Goal: Transaction & Acquisition: Purchase product/service

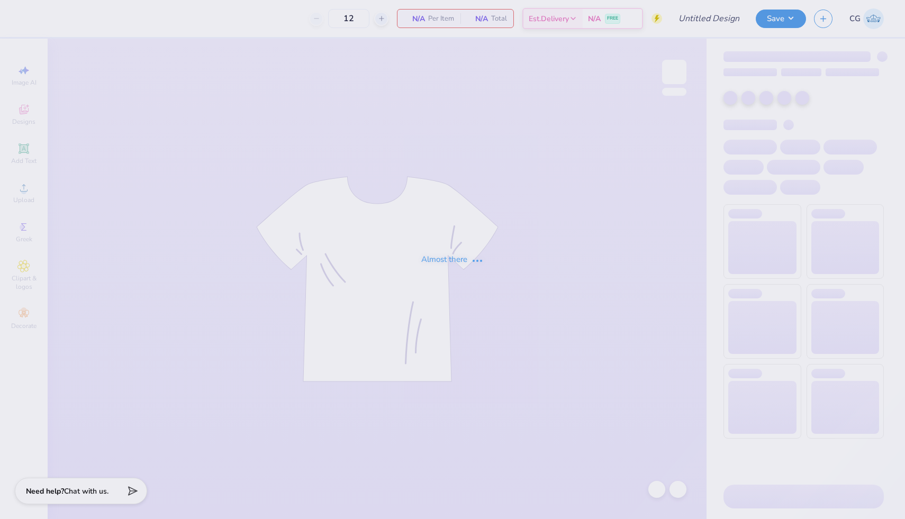
type input "Beta BBQ 2025"
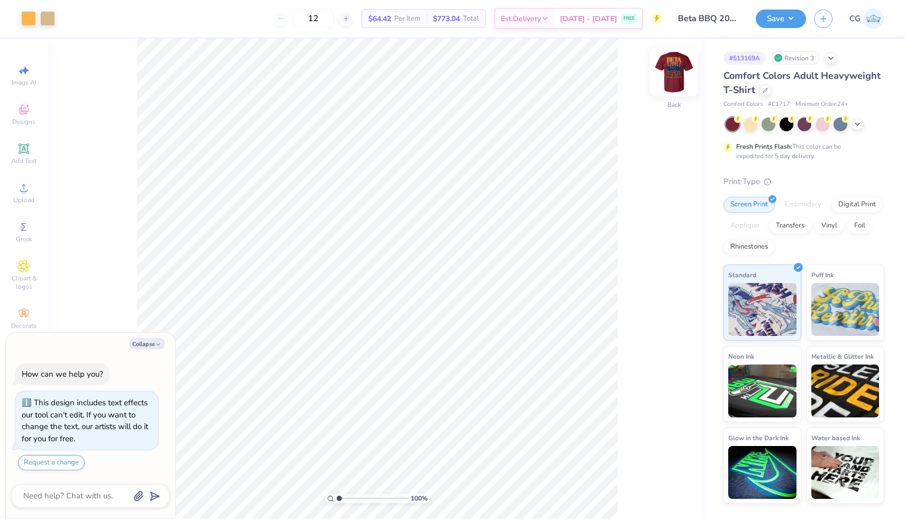
click at [676, 67] on img at bounding box center [674, 72] width 42 height 42
click at [684, 69] on img at bounding box center [674, 72] width 42 height 42
click at [334, 14] on input "12" at bounding box center [313, 18] width 41 height 19
type textarea "x"
type input "1"
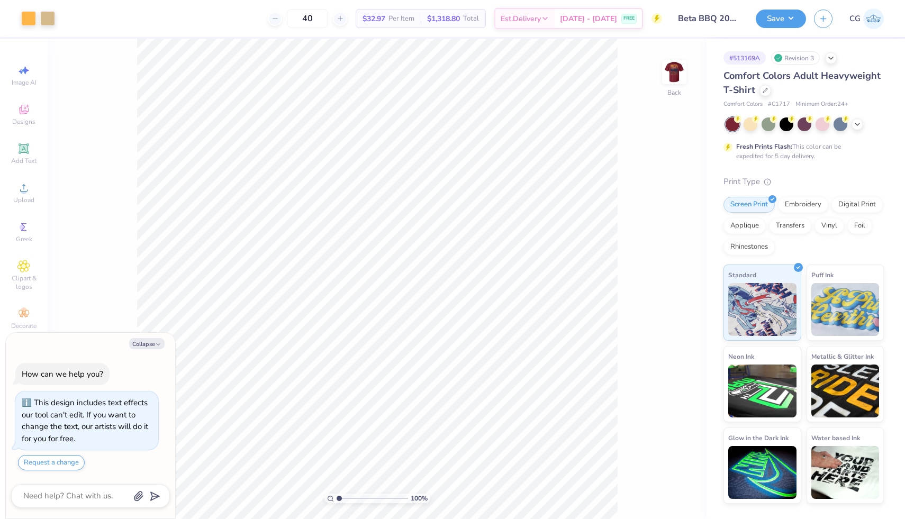
type input "40"
click at [238, 17] on div "40 $32.97 Per Item $1,318.80 Total Est. Delivery Sep 18 - 21 FREE" at bounding box center [362, 18] width 599 height 37
click at [673, 79] on img at bounding box center [674, 72] width 42 height 42
type textarea "x"
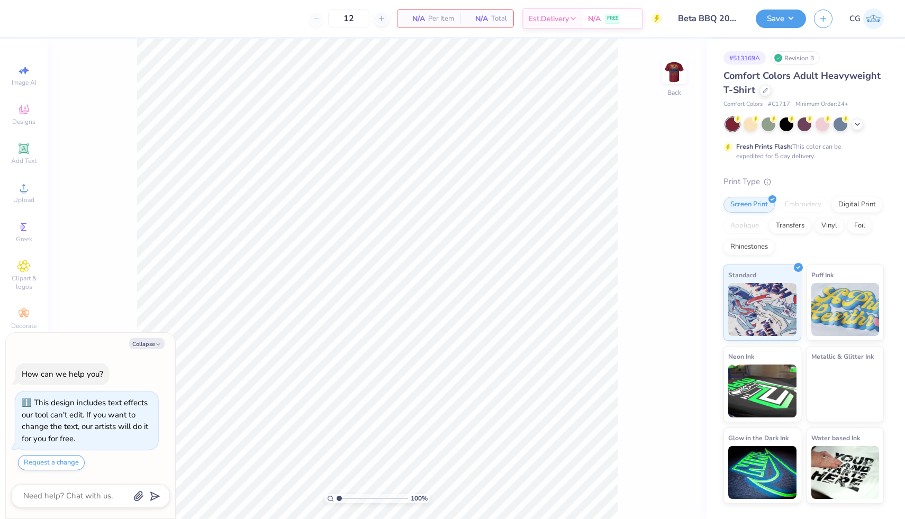
type textarea "x"
